Goal: Task Accomplishment & Management: Manage account settings

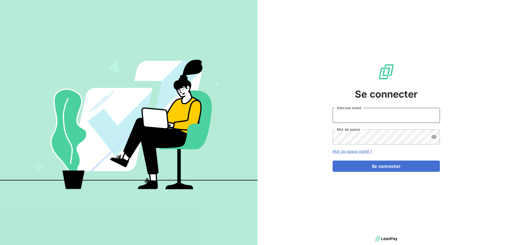
click at [367, 118] on input "Adresse email" at bounding box center [386, 115] width 107 height 15
type input "ptande@oet.fr"
click at [333, 160] on button "Se connecter" at bounding box center [386, 165] width 107 height 11
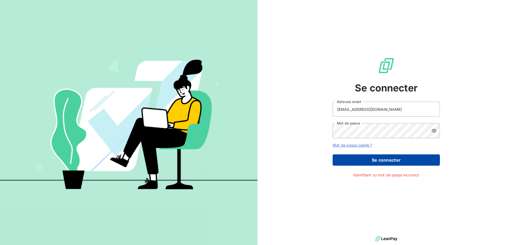
click at [389, 157] on button "Se connecter" at bounding box center [386, 159] width 107 height 11
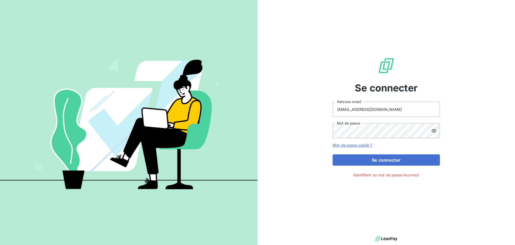
click at [434, 129] on icon at bounding box center [434, 130] width 5 height 3
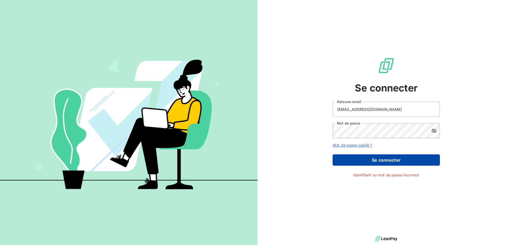
click at [390, 157] on button "Se connecter" at bounding box center [386, 159] width 107 height 11
click at [406, 160] on button "Se connecter" at bounding box center [386, 159] width 107 height 11
click at [380, 160] on button "Se connecter" at bounding box center [386, 159] width 107 height 11
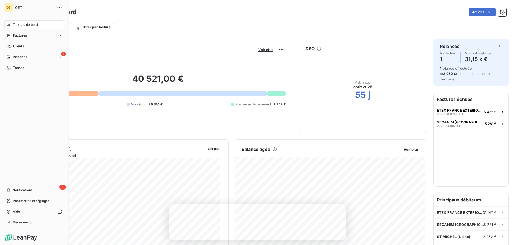
click at [30, 52] on nav "Tableau de bord Factures Clients 1 Relances Tâches" at bounding box center [34, 46] width 60 height 52
click at [57, 56] on div "1 Relances" at bounding box center [34, 57] width 60 height 9
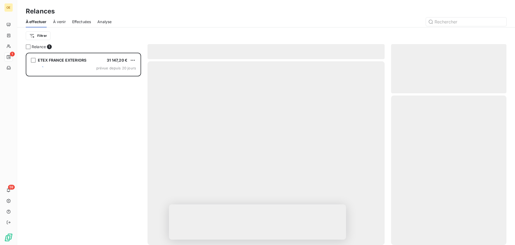
scroll to position [188, 111]
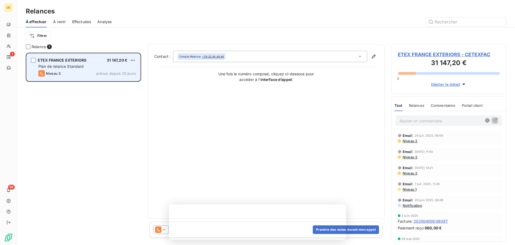
click at [48, 71] on span "Niveau 3" at bounding box center [53, 73] width 15 height 4
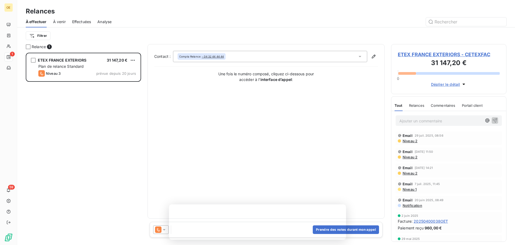
click at [225, 105] on div "Contact : Compta Relance - 04 32 44 44 44 Une fois le numéro composé, cliquez c…" at bounding box center [266, 131] width 224 height 161
click at [429, 53] on span "ETEX FRANCE EXTERIORS - CETEXFAC" at bounding box center [449, 54] width 102 height 7
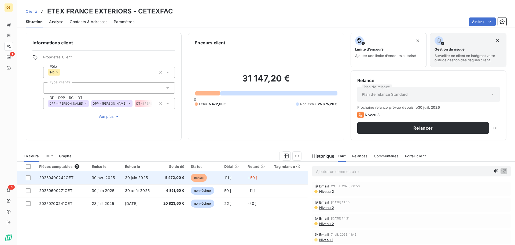
click at [134, 176] on span "30 juin 2025" at bounding box center [136, 177] width 23 height 5
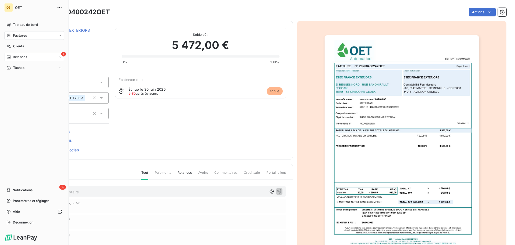
click at [62, 55] on span "1" at bounding box center [63, 54] width 5 height 5
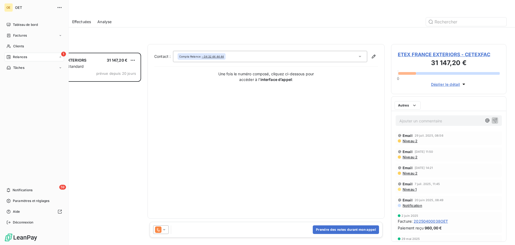
scroll to position [188, 111]
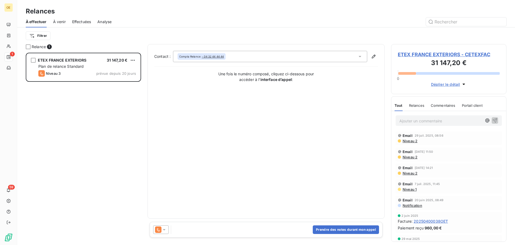
click at [224, 127] on div "Contact : Compta Relance - 04 32 44 44 44 Une fois le numéro composé, cliquez c…" at bounding box center [266, 131] width 224 height 161
click at [60, 20] on span "À venir" at bounding box center [59, 21] width 13 height 5
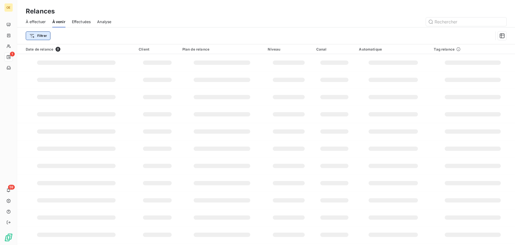
click at [41, 34] on html "OE 1 59 Relances À effectuer À venir Effectuées Analyse Filtrer Date de relance…" at bounding box center [257, 122] width 515 height 245
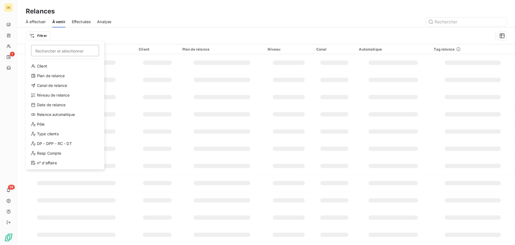
click at [43, 24] on html "OE 1 59 Relances À effectuer À venir Effectuées Analyse Filtrer Rechercher et s…" at bounding box center [257, 122] width 515 height 245
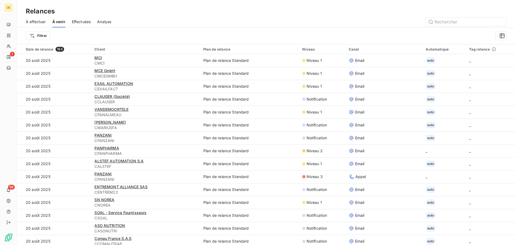
click at [40, 19] on span "À effectuer" at bounding box center [36, 21] width 20 height 5
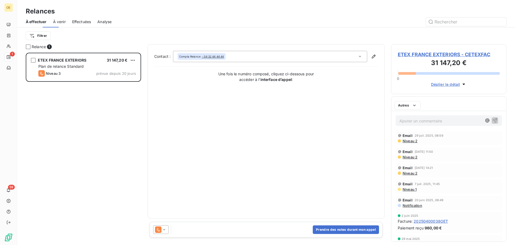
scroll to position [188, 111]
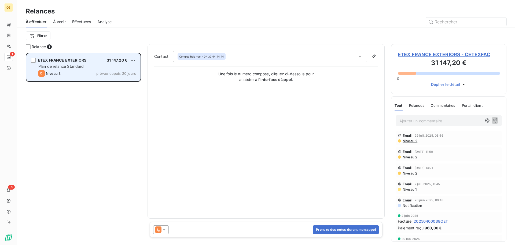
click at [55, 70] on div "Niveau 3" at bounding box center [49, 73] width 22 height 6
click at [117, 72] on span "prévue depuis 20 jours" at bounding box center [116, 73] width 40 height 4
click at [31, 60] on div "ETEX FRANCE EXTERIORS 31 147,20 € Plan de relance Standard Niveau 3 prévue depu…" at bounding box center [84, 66] width 114 height 27
drag, startPoint x: 35, startPoint y: 58, endPoint x: 38, endPoint y: 61, distance: 4.4
click at [35, 59] on div "grid" at bounding box center [33, 60] width 5 height 5
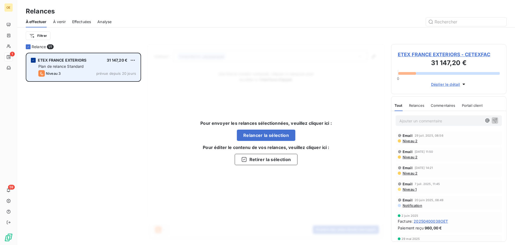
click at [34, 58] on div "grid" at bounding box center [33, 60] width 5 height 5
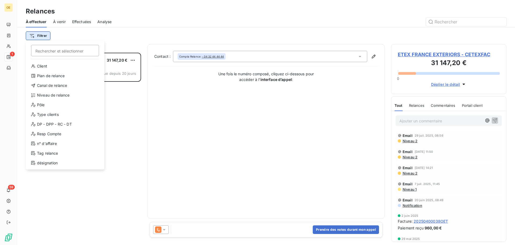
click at [39, 37] on html "OE 1 59 Relances À effectuer À venir Effectuées Analyse Filtrer Rechercher et s…" at bounding box center [257, 122] width 515 height 245
click at [40, 36] on html "OE 1 59 Relances À effectuer À venir Effectuées Analyse Filtrer Rechercher et s…" at bounding box center [257, 122] width 515 height 245
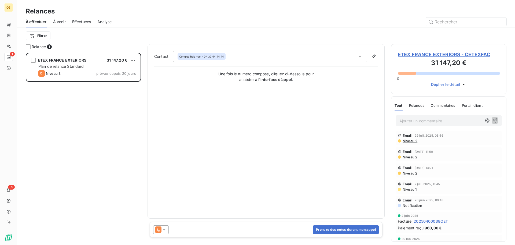
click at [223, 122] on div "Contact : Compta Relance - 04 32 44 44 44 Une fois le numéro composé, cliquez c…" at bounding box center [266, 131] width 224 height 161
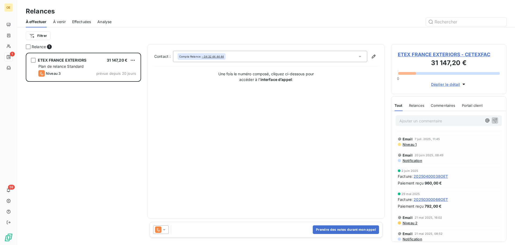
scroll to position [0, 0]
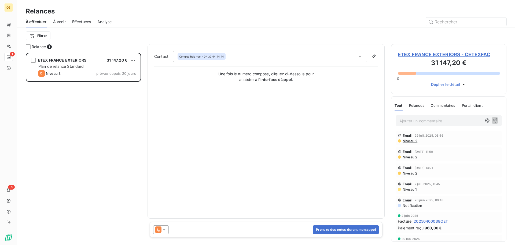
click at [446, 84] on span "Déplier le détail" at bounding box center [445, 84] width 29 height 6
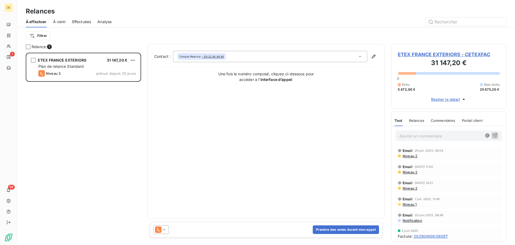
click at [404, 88] on span "5 472,00 €" at bounding box center [407, 89] width 18 height 5
click at [441, 98] on span "Replier le détail" at bounding box center [445, 99] width 29 height 6
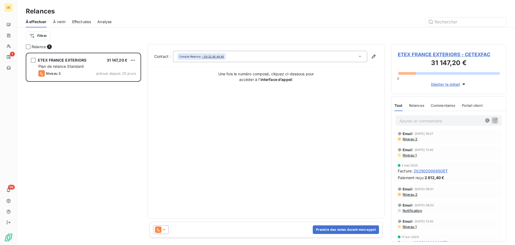
scroll to position [179, 0]
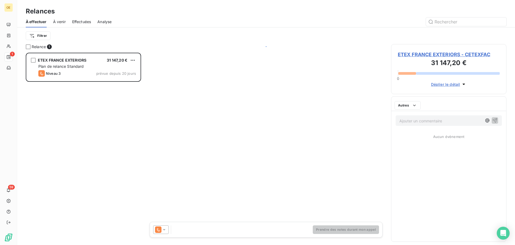
scroll to position [188, 111]
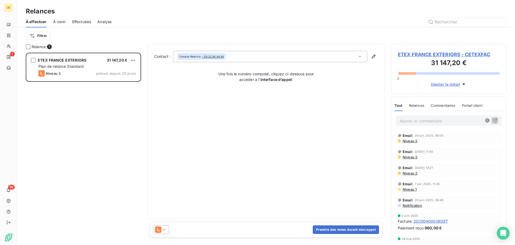
click at [221, 57] on tcxspan "- 04 32 44 44 44" at bounding box center [213, 56] width 22 height 4
click at [63, 20] on span "À venir" at bounding box center [59, 21] width 13 height 5
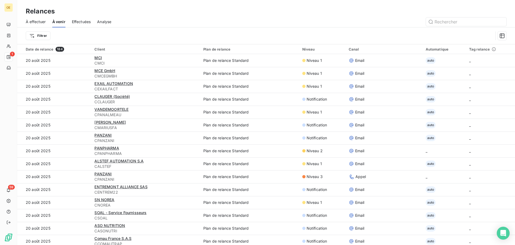
click at [44, 22] on span "À effectuer" at bounding box center [36, 21] width 20 height 5
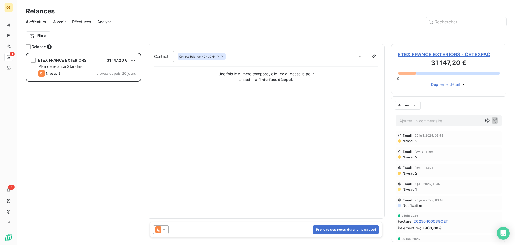
scroll to position [188, 111]
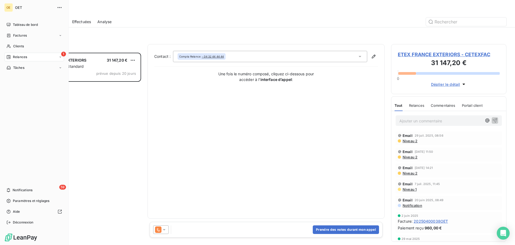
click at [8, 55] on icon at bounding box center [8, 57] width 4 height 4
click at [62, 54] on span "1" at bounding box center [63, 54] width 5 height 5
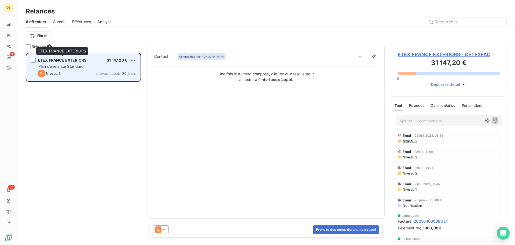
click at [71, 63] on div "ETEX FRANCE EXTERIORS" at bounding box center [62, 59] width 49 height 5
click at [87, 70] on div "Niveau 3 prévue depuis 20 jours" at bounding box center [87, 73] width 98 height 6
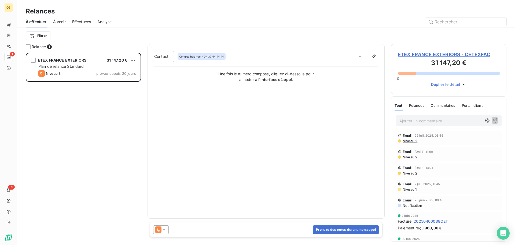
click at [377, 49] on div "Contact : Compta Relance - 04 32 44 44 44 Une fois le numéro composé, cliquez c…" at bounding box center [266, 131] width 237 height 174
drag, startPoint x: 255, startPoint y: 121, endPoint x: 252, endPoint y: 121, distance: 3.5
click at [254, 121] on div "Contact : Compta Relance - 04 32 44 44 44 Une fois le numéro composé, cliquez c…" at bounding box center [266, 131] width 224 height 161
click at [163, 229] on icon at bounding box center [164, 229] width 5 height 5
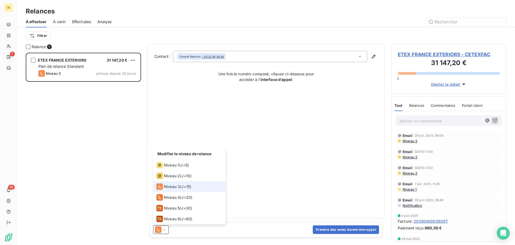
click at [162, 229] on icon at bounding box center [164, 229] width 5 height 5
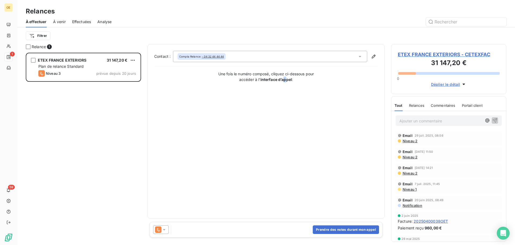
click at [285, 206] on div "Contact : Compta Relance - 04 32 44 44 44 Une fois le numéro composé, cliquez c…" at bounding box center [266, 131] width 224 height 161
click at [359, 57] on icon at bounding box center [360, 56] width 5 height 5
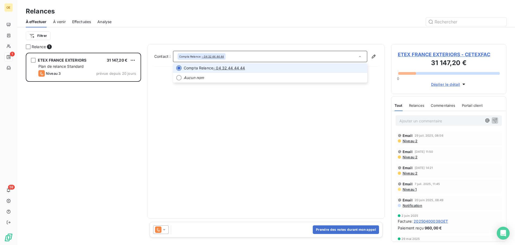
click at [359, 57] on icon at bounding box center [360, 56] width 5 height 5
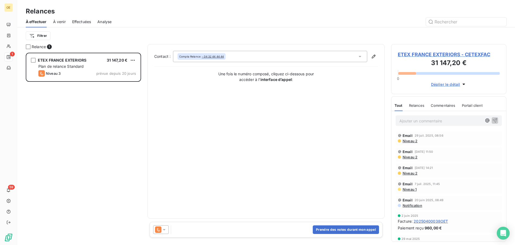
click at [214, 127] on div "Contact : Compta Relance - 04 32 44 44 44 Une fois le numéro composé, cliquez c…" at bounding box center [266, 131] width 224 height 161
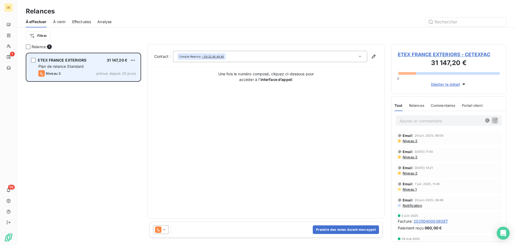
click at [113, 75] on span "prévue depuis 20 jours" at bounding box center [116, 73] width 40 height 4
drag, startPoint x: 119, startPoint y: 61, endPoint x: 109, endPoint y: 59, distance: 10.3
click at [119, 61] on span "31 147,20 €" at bounding box center [117, 60] width 21 height 5
click at [48, 65] on span "Plan de relance Standard" at bounding box center [61, 66] width 46 height 5
drag, startPoint x: 48, startPoint y: 65, endPoint x: 46, endPoint y: 77, distance: 12.2
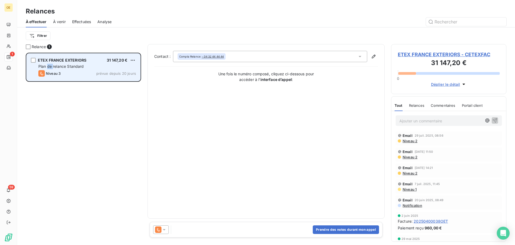
click at [48, 66] on span "Plan de relance Standard" at bounding box center [61, 66] width 46 height 5
click at [46, 77] on div "ETEX FRANCE EXTERIORS 31 147,20 € Plan de relance Standard Niveau 3 prévue depu…" at bounding box center [84, 66] width 114 height 27
click at [48, 74] on span "Niveau 3" at bounding box center [53, 73] width 15 height 4
click at [41, 74] on icon "grid" at bounding box center [41, 73] width 6 height 6
click at [57, 71] on div "Niveau 3" at bounding box center [49, 73] width 22 height 6
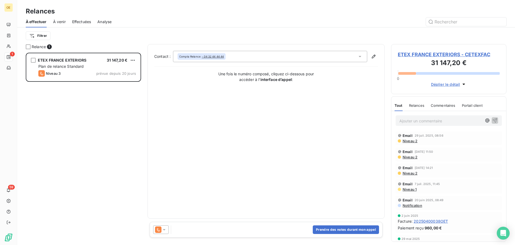
click at [46, 45] on span "Relance" at bounding box center [39, 46] width 14 height 5
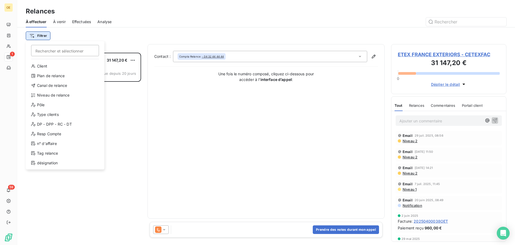
click at [40, 36] on html "OE 1 59 Relances À effectuer À venir Effectuées Analyse Filtrer Rechercher et s…" at bounding box center [257, 122] width 515 height 245
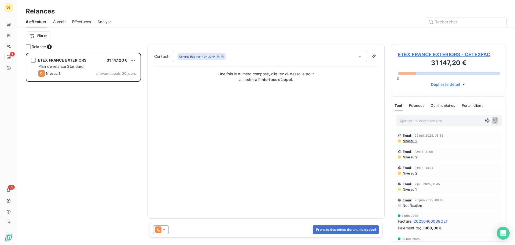
click at [40, 36] on html "OE 1 59 Relances À effectuer À venir Effectuées Analyse Filtrer Relance 1 ETEX …" at bounding box center [257, 122] width 515 height 245
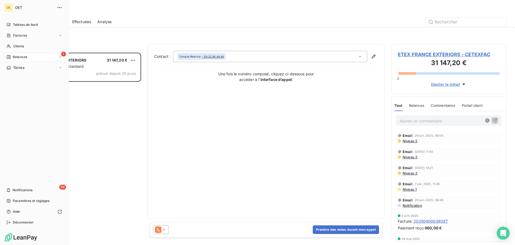
click at [12, 55] on div "Relances" at bounding box center [16, 56] width 21 height 5
click at [56, 56] on div "1 Relances" at bounding box center [34, 57] width 60 height 9
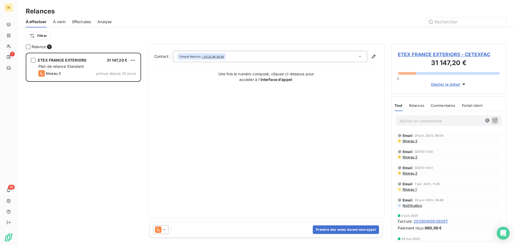
click at [114, 128] on div "ETEX FRANCE EXTERIORS 31 147,20 € Plan de relance Standard Niveau 3 prévue depu…" at bounding box center [83, 149] width 115 height 192
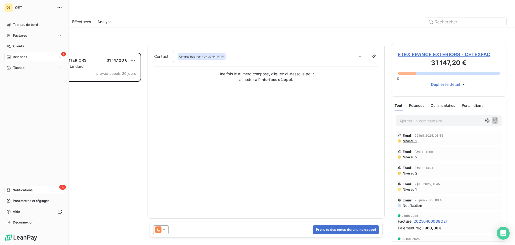
click at [14, 186] on div "59 Notifications" at bounding box center [34, 189] width 60 height 9
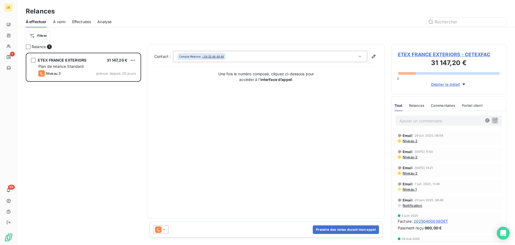
click at [198, 155] on div "Contact : Compta Relance - 04 32 44 44 44 Une fois le numéro composé, cliquez c…" at bounding box center [266, 131] width 224 height 161
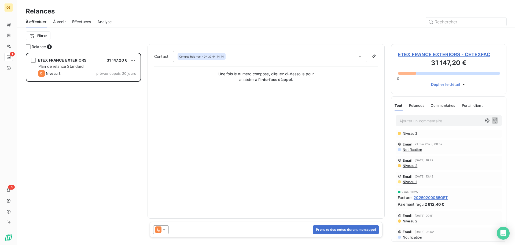
scroll to position [89, 0]
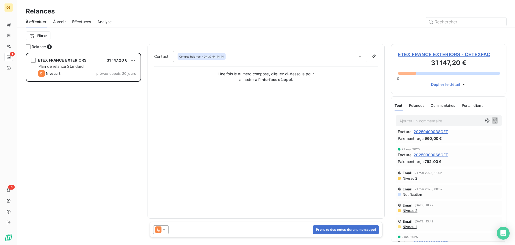
click at [424, 173] on span "21 mai 2025, 16:02" at bounding box center [429, 172] width 28 height 3
click at [432, 159] on span "792,00 €" at bounding box center [433, 161] width 17 height 6
click at [434, 154] on span "20250300066OET" at bounding box center [431, 155] width 34 height 6
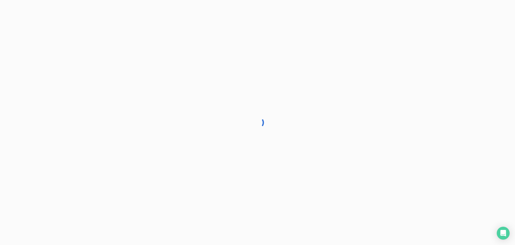
click at [438, 126] on div at bounding box center [257, 122] width 515 height 245
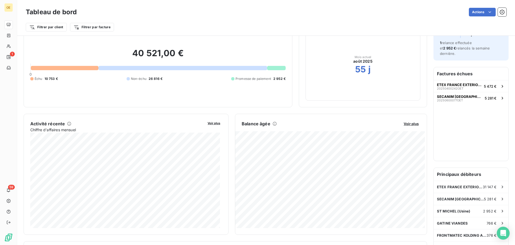
scroll to position [45, 0]
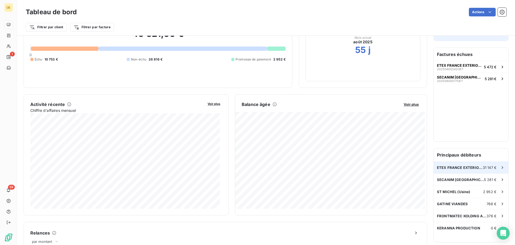
click at [460, 165] on span "ETEX FRANCE EXTERIORS" at bounding box center [460, 167] width 46 height 4
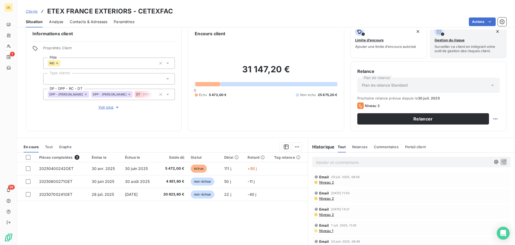
scroll to position [36, 0]
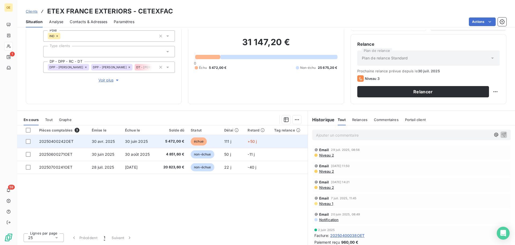
click at [135, 141] on span "30 juin 2025" at bounding box center [136, 141] width 23 height 5
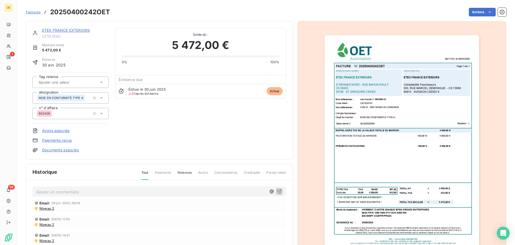
drag, startPoint x: 235, startPoint y: 124, endPoint x: 203, endPoint y: 139, distance: 35.7
click at [203, 139] on div "ETEX FRANCE EXTERIORS CETEXFAC Montant initial 5 472,00 € Émise le 30 avr. 2025…" at bounding box center [159, 90] width 254 height 125
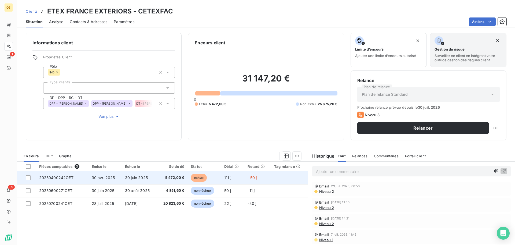
click at [282, 177] on td at bounding box center [289, 177] width 37 height 13
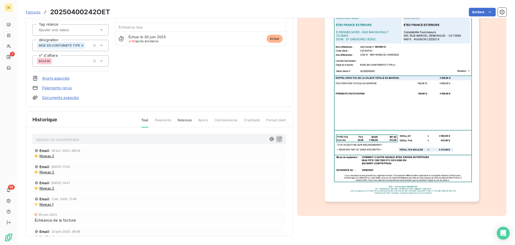
scroll to position [8, 0]
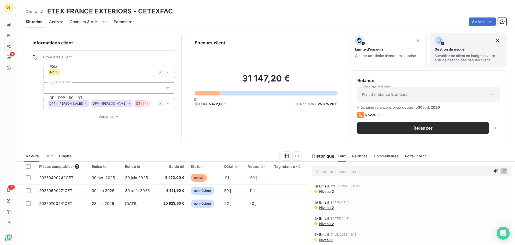
click at [349, 170] on p "Ajouter un commentaire ﻿" at bounding box center [403, 171] width 175 height 7
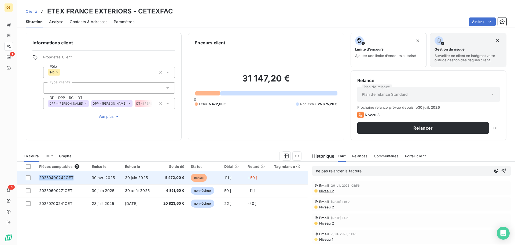
drag, startPoint x: 38, startPoint y: 177, endPoint x: 74, endPoint y: 177, distance: 35.2
click at [74, 177] on td "20250400242OET" at bounding box center [62, 177] width 53 height 13
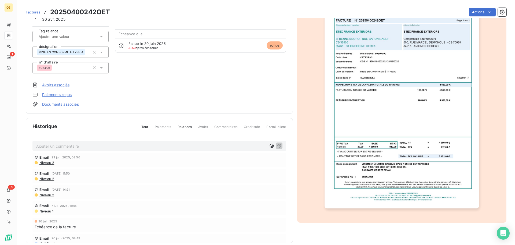
scroll to position [1, 0]
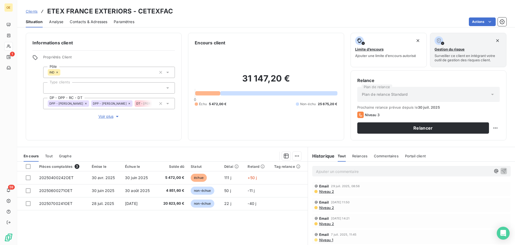
click at [316, 169] on p "Ajouter un commentaire ﻿" at bounding box center [403, 171] width 175 height 7
click at [324, 170] on p "Ajouter un commentaire ﻿" at bounding box center [403, 171] width 175 height 7
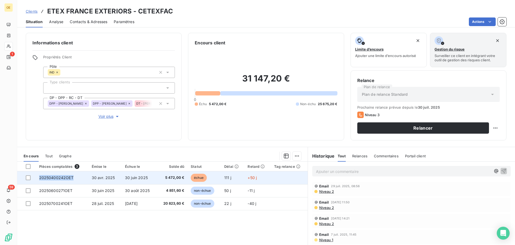
drag, startPoint x: 52, startPoint y: 178, endPoint x: 79, endPoint y: 180, distance: 27.4
click at [79, 180] on td "20250400242OET" at bounding box center [62, 177] width 53 height 13
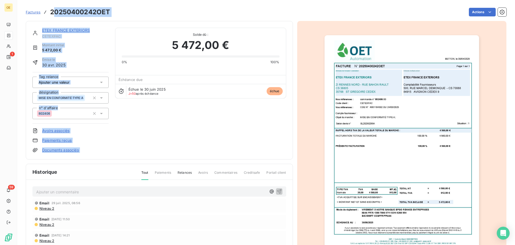
drag, startPoint x: 52, startPoint y: 12, endPoint x: 124, endPoint y: 18, distance: 71.6
click at [124, 18] on section "Factures 20250400242OET Actions ETEX FRANCE EXTERIORS CETEXFAC Montant initial …" at bounding box center [266, 122] width 498 height 245
click at [122, 12] on div "Actions" at bounding box center [311, 12] width 390 height 9
click at [145, 15] on div "Actions" at bounding box center [311, 12] width 390 height 9
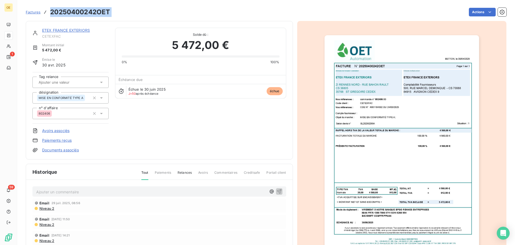
drag, startPoint x: 114, startPoint y: 10, endPoint x: 51, endPoint y: 11, distance: 63.1
click at [49, 10] on div "Factures 20250400242OET Actions" at bounding box center [266, 11] width 481 height 11
copy section "20250400242OET Actions"
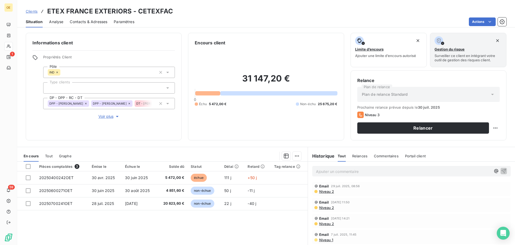
click at [317, 169] on p "Ajouter un commentaire ﻿" at bounding box center [403, 171] width 175 height 7
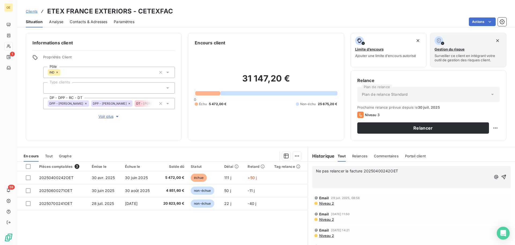
click at [414, 173] on p "Ne pas relancer la facture 20250400242OET" at bounding box center [403, 171] width 175 height 6
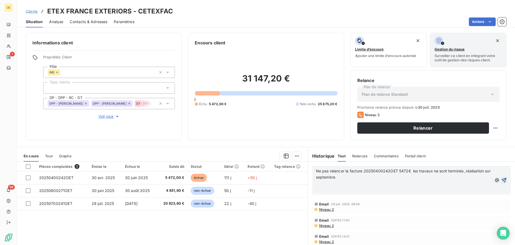
click at [502, 177] on icon "button" at bounding box center [504, 179] width 5 height 5
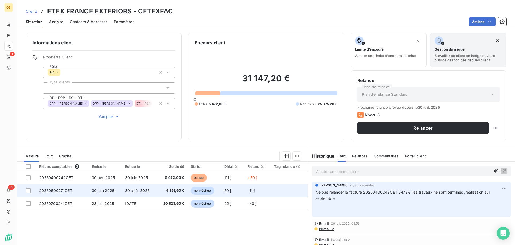
click at [129, 191] on span "30 août 2025" at bounding box center [137, 190] width 25 height 5
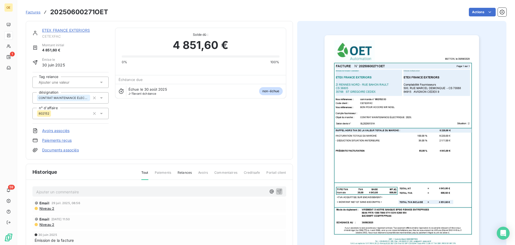
scroll to position [1, 0]
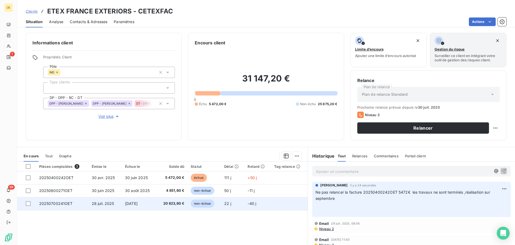
click at [110, 203] on span "28 juil. 2025" at bounding box center [103, 203] width 23 height 5
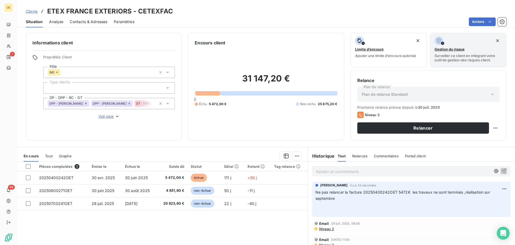
click at [32, 11] on span "Clients" at bounding box center [32, 11] width 12 height 4
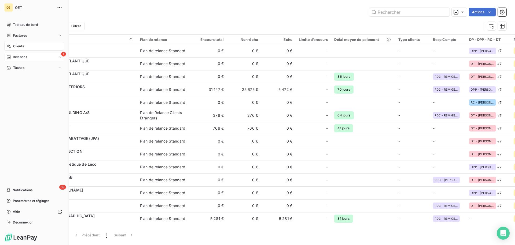
click at [12, 57] on div "Relances" at bounding box center [16, 56] width 21 height 5
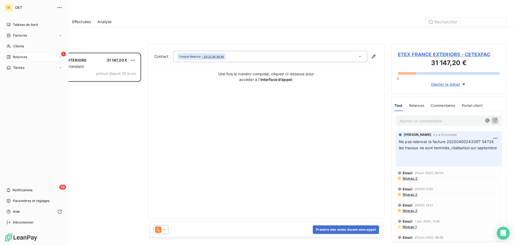
scroll to position [188, 111]
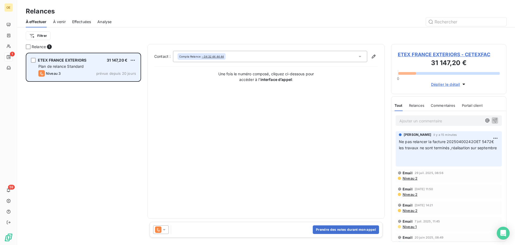
click at [83, 63] on div "ETEX FRANCE EXTERIORS 31 147,20 € Plan de relance Standard Niveau 3 prévue depu…" at bounding box center [84, 66] width 114 height 27
click at [43, 73] on icon "grid" at bounding box center [41, 73] width 6 height 6
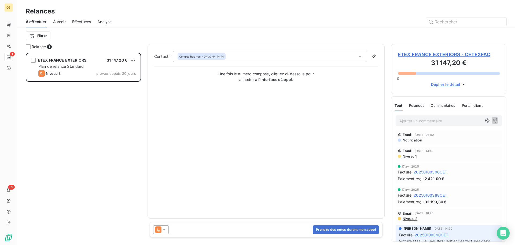
scroll to position [0, 0]
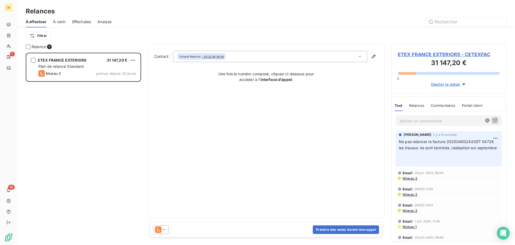
click at [301, 151] on div "Contact : Compta Relance - 04 32 44 44 44 Une fois le numéro composé, cliquez c…" at bounding box center [266, 131] width 224 height 161
click at [460, 85] on span "Déplier le détail" at bounding box center [445, 84] width 29 height 6
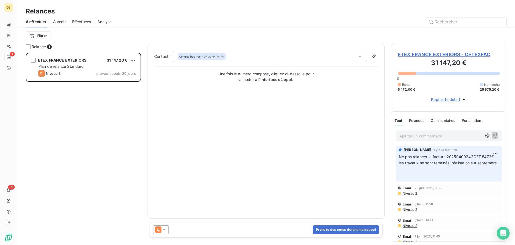
click at [409, 84] on span "Échu" at bounding box center [406, 84] width 8 height 5
click at [446, 71] on div "31 147,20 € 0 Échu 5 472,00 € Non-échu 25 675,20 € Replier le détail" at bounding box center [449, 80] width 102 height 44
click at [447, 63] on h3 "31 147,20 €" at bounding box center [449, 63] width 102 height 11
click at [449, 51] on span "ETEX FRANCE EXTERIORS - CETEXFAC" at bounding box center [449, 54] width 102 height 7
